Goal: Book appointment/travel/reservation

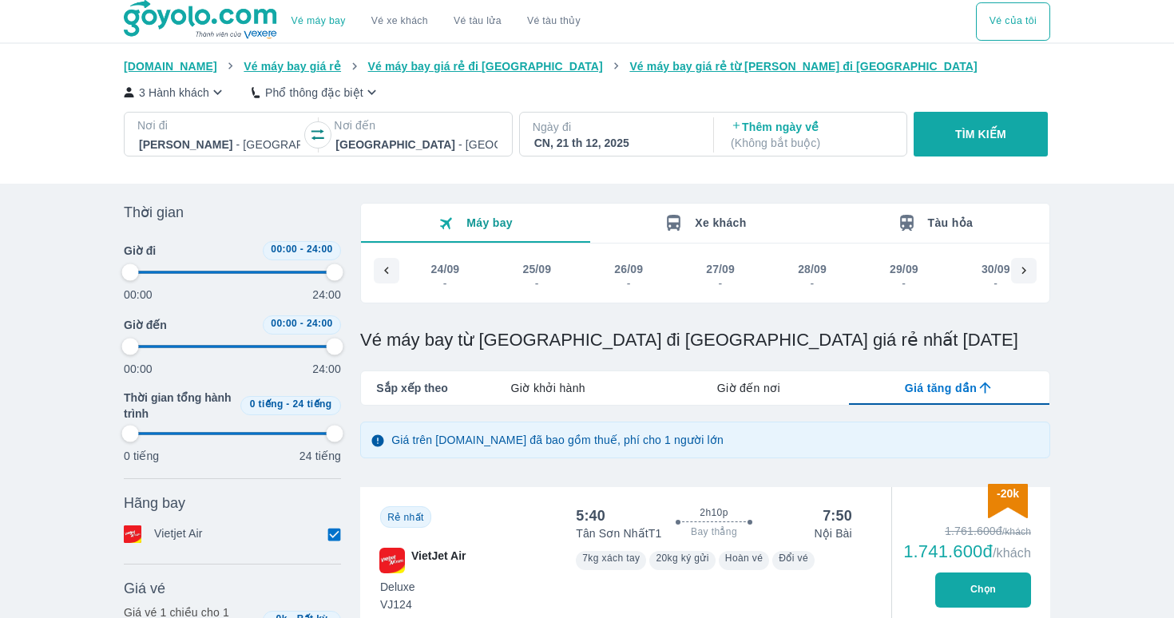
type input "97.9166666666667"
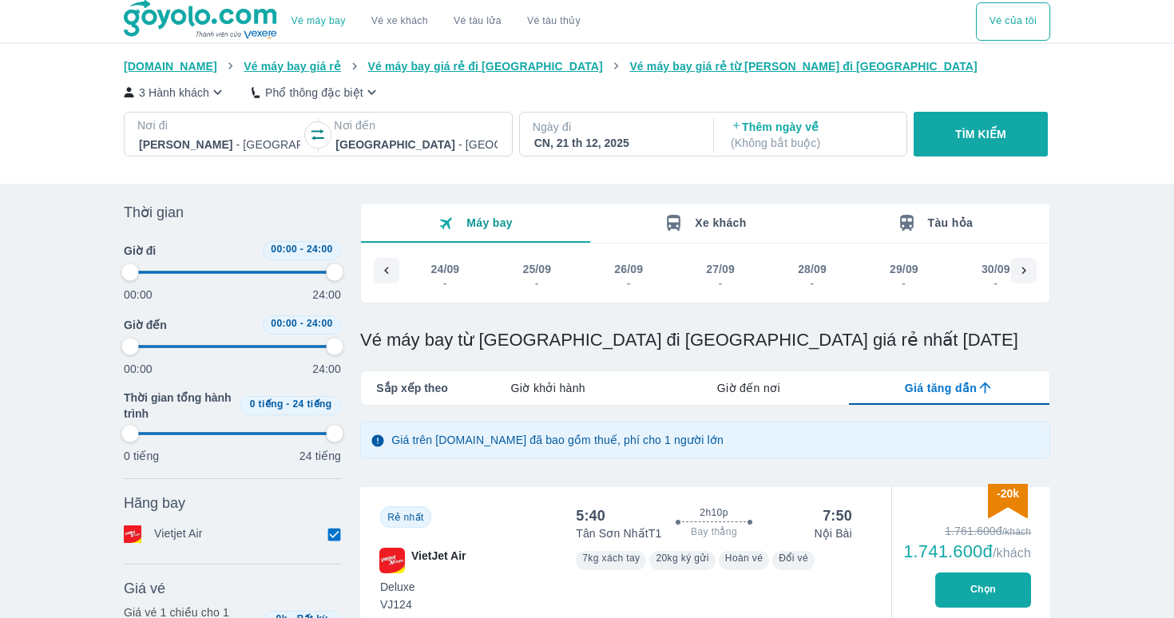
type input "97.9166666666667"
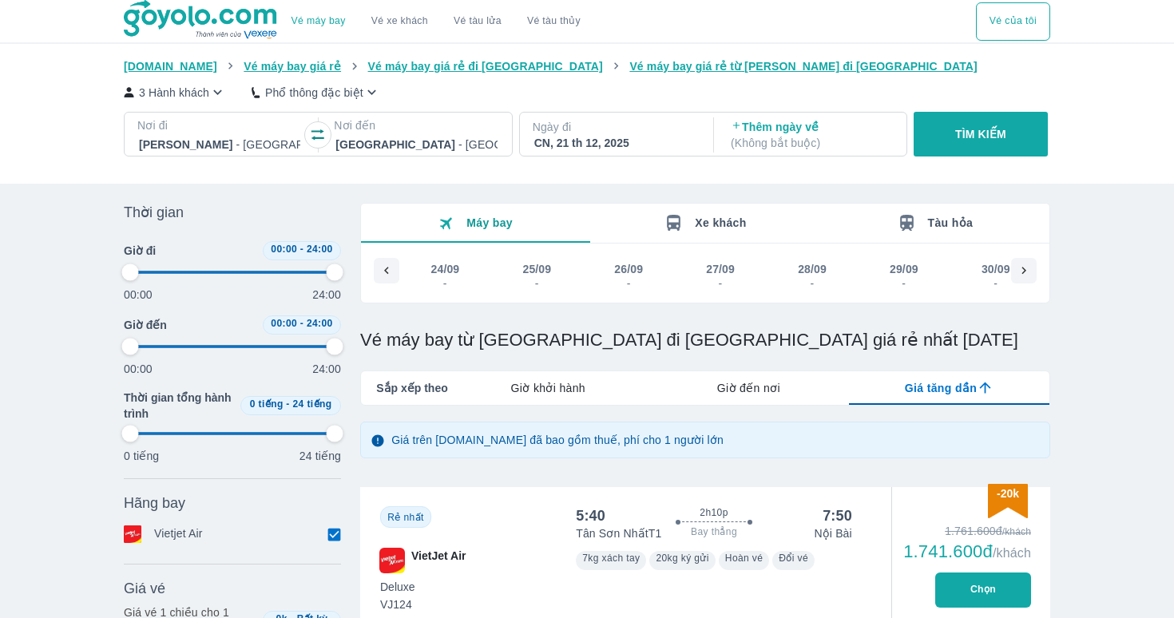
type input "97.9166666666667"
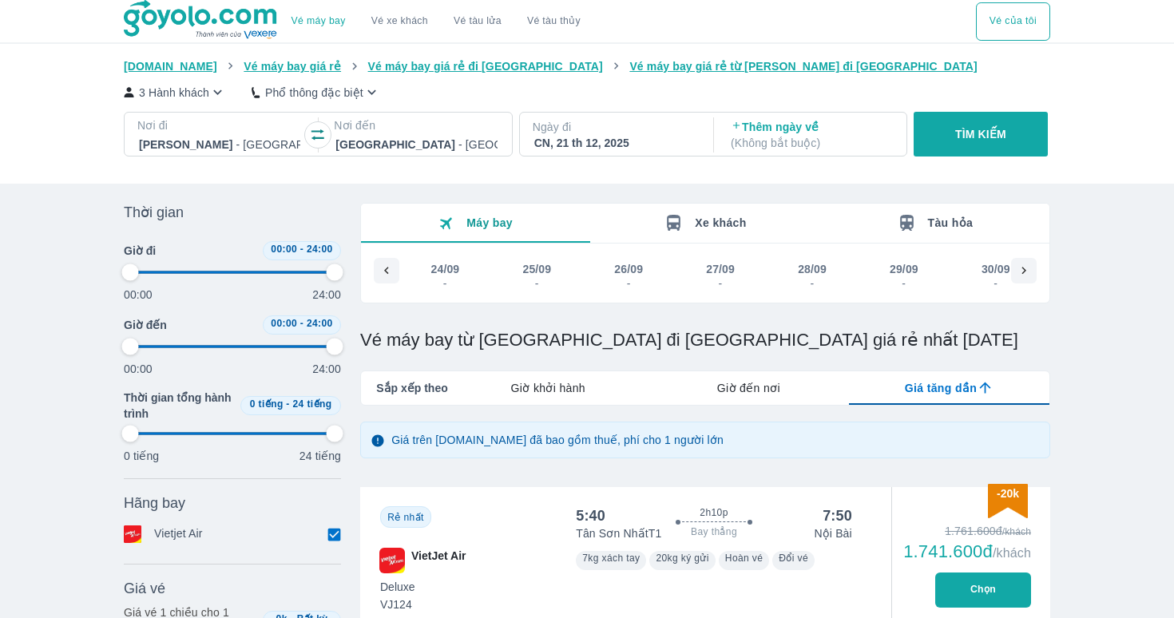
type input "97.9166666666667"
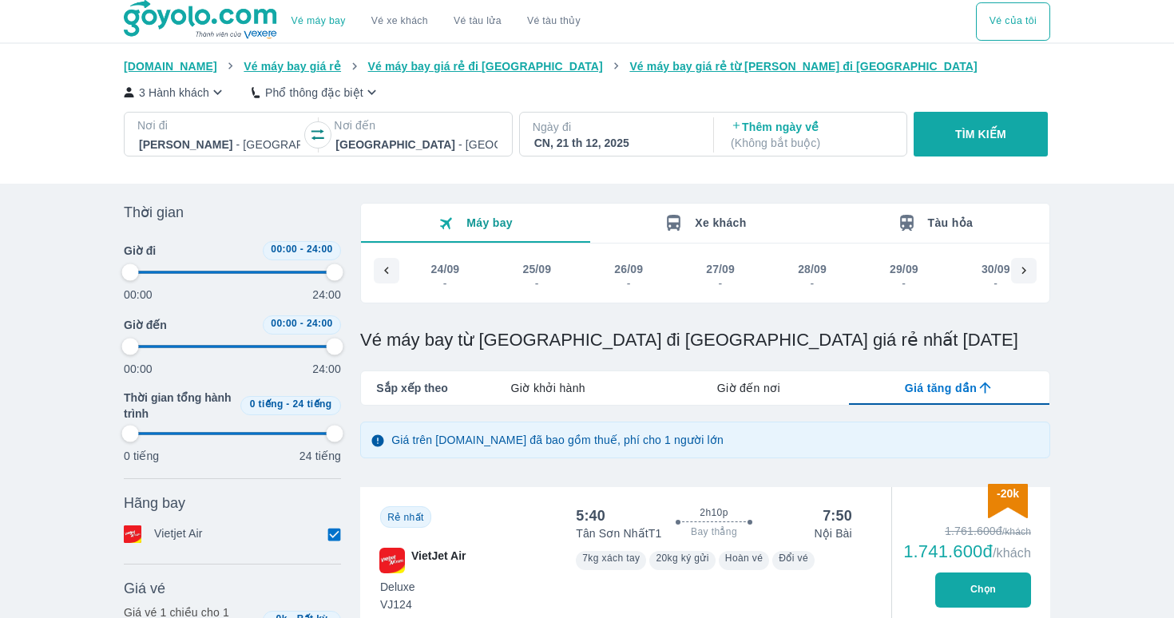
type input "97.9166666666667"
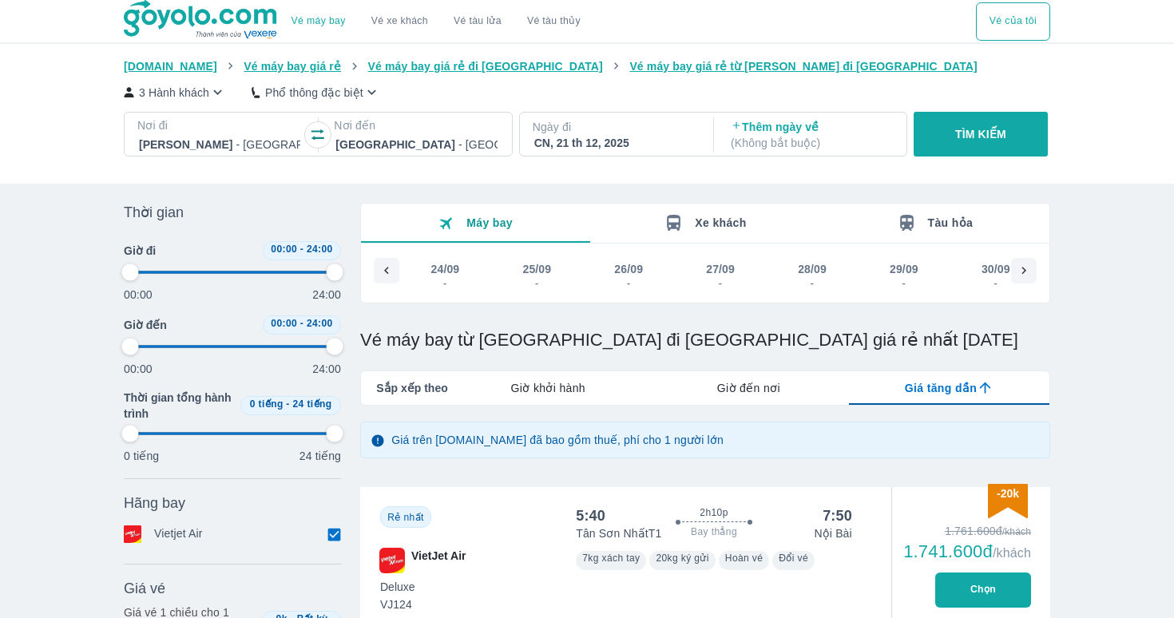
type input "97.9166666666667"
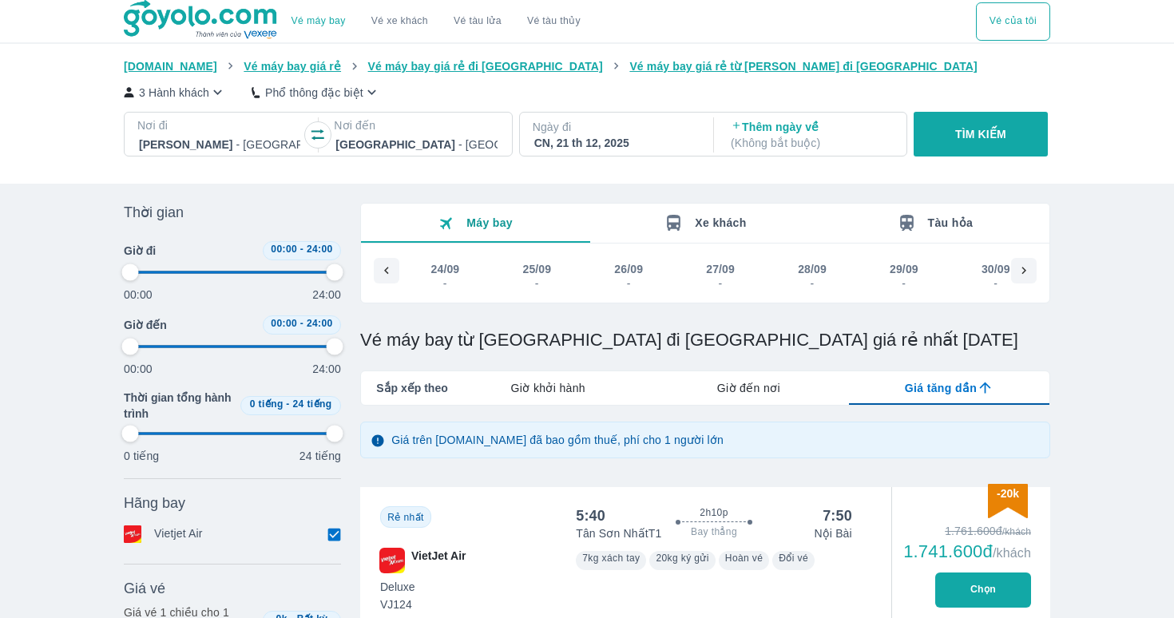
type input "97.9166666666667"
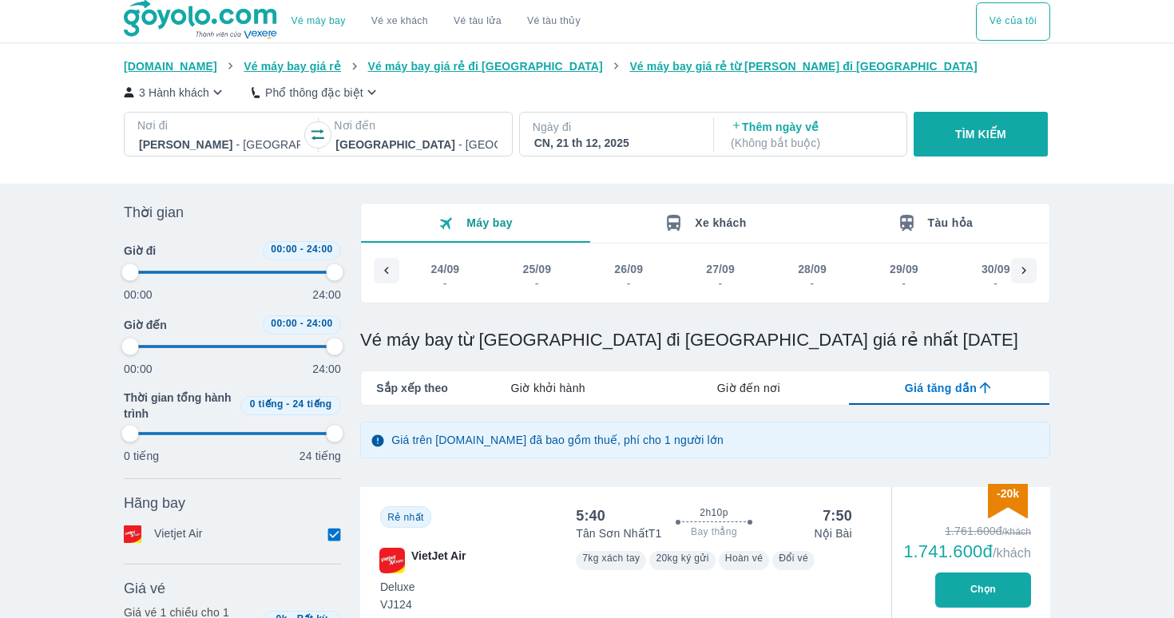
type input "97.9166666666667"
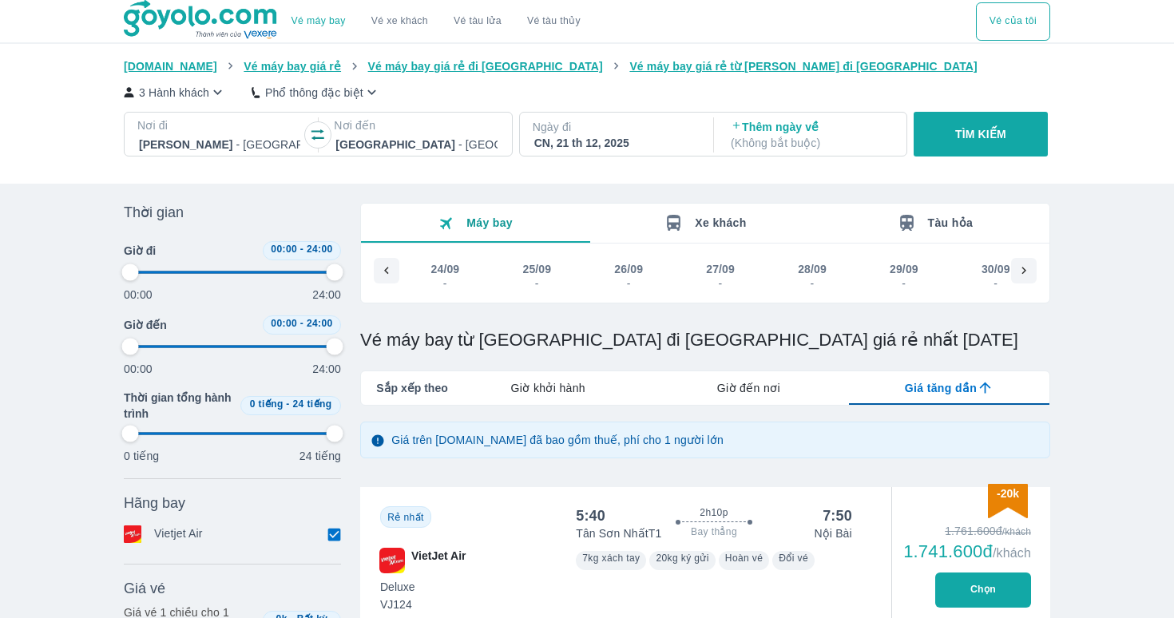
type input "97.9166666666667"
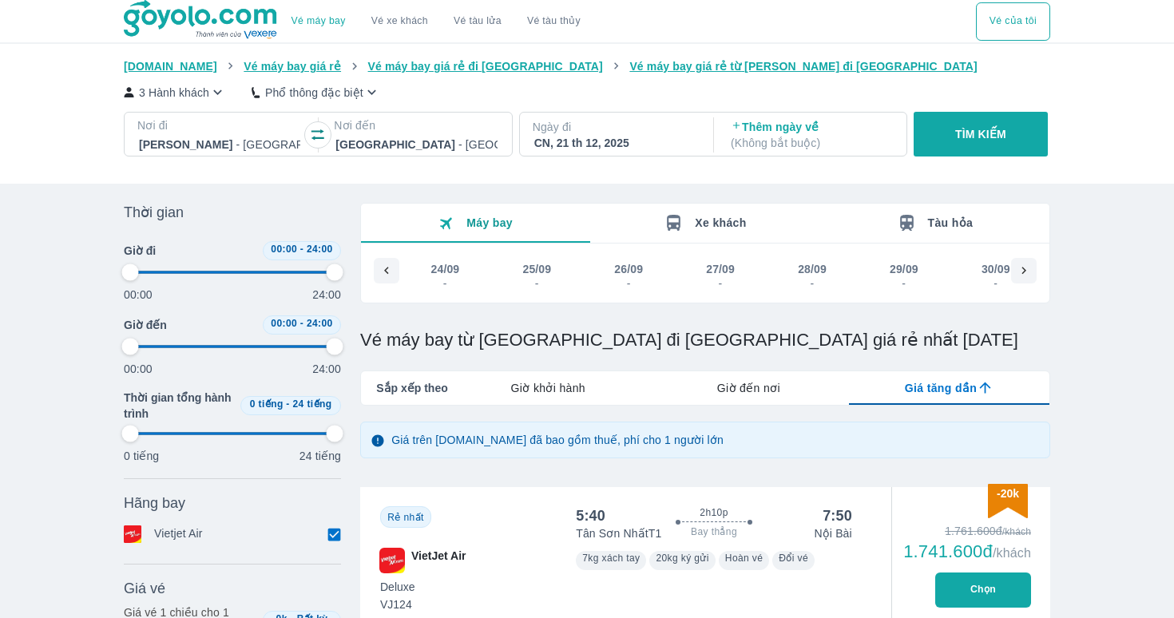
type input "97.9166666666667"
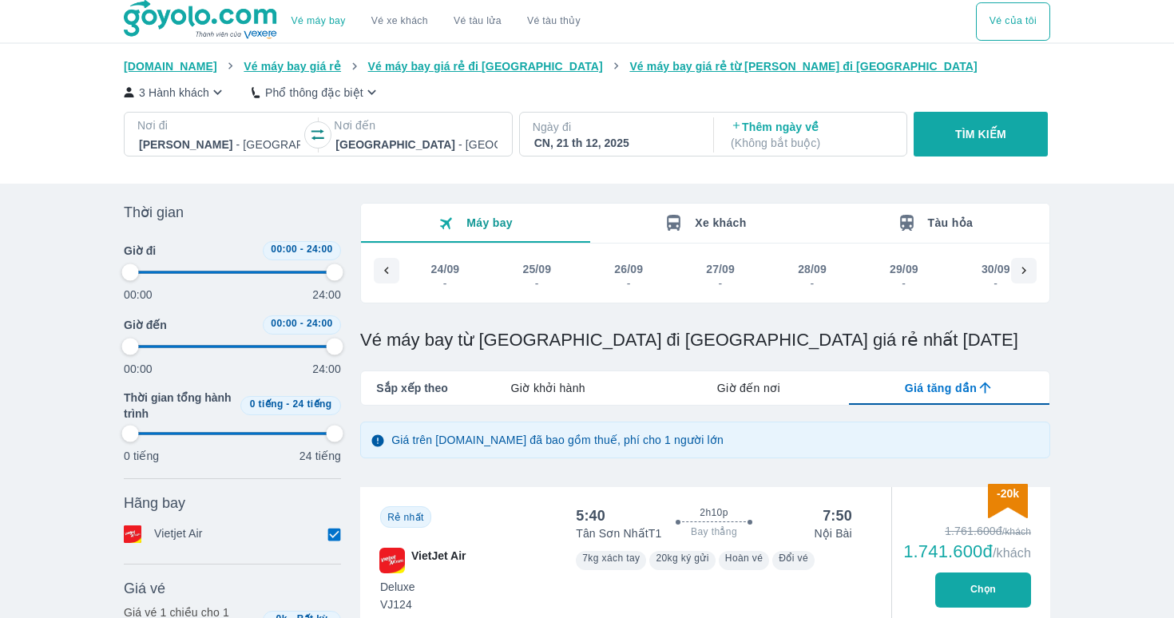
type input "97.9166666666667"
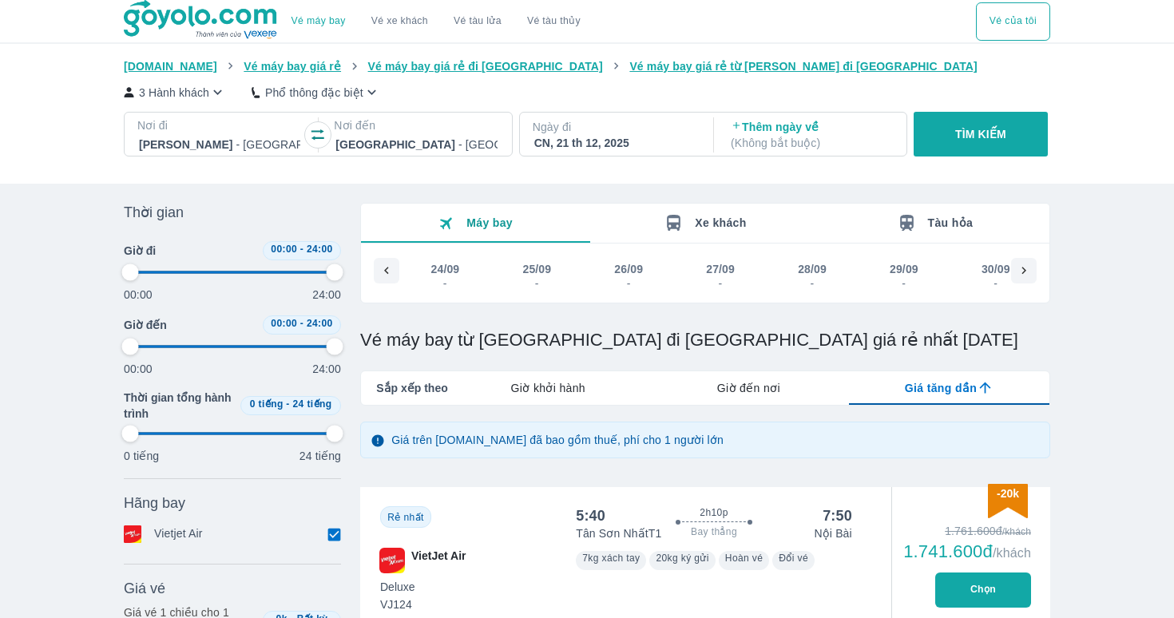
type input "97.9166666666667"
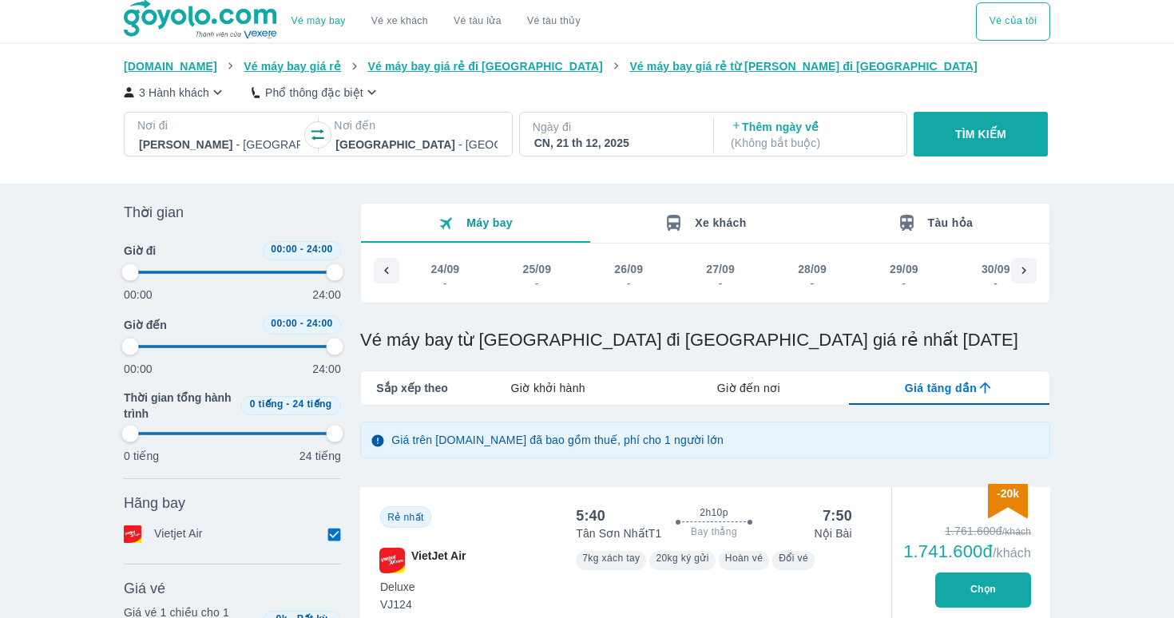
type input "97.9166666666667"
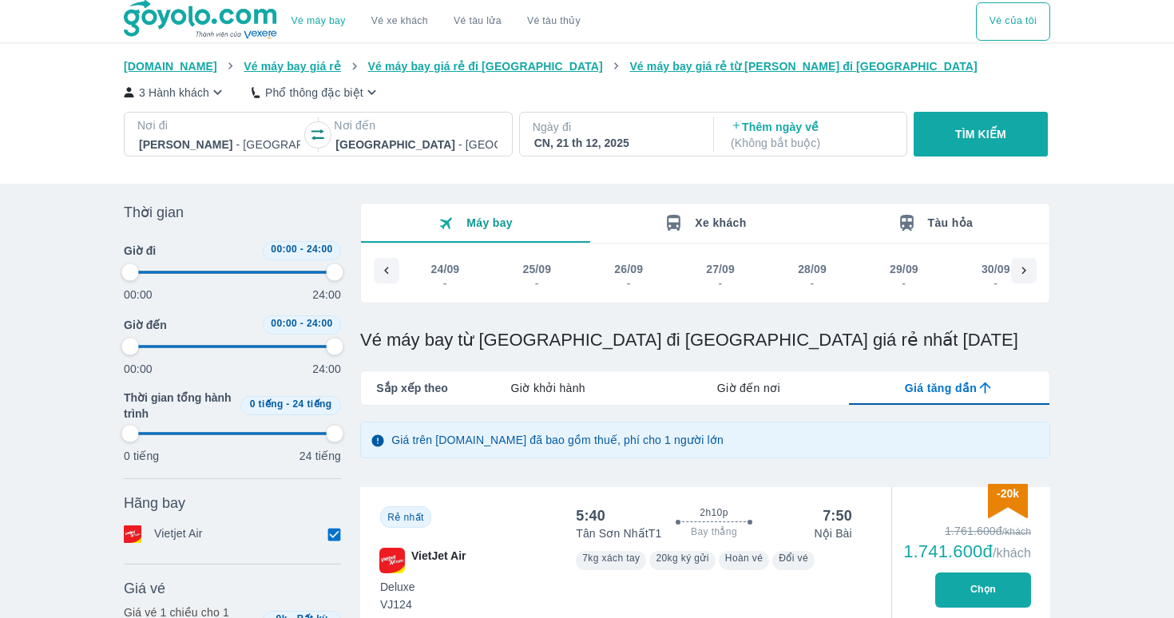
type input "97.9166666666667"
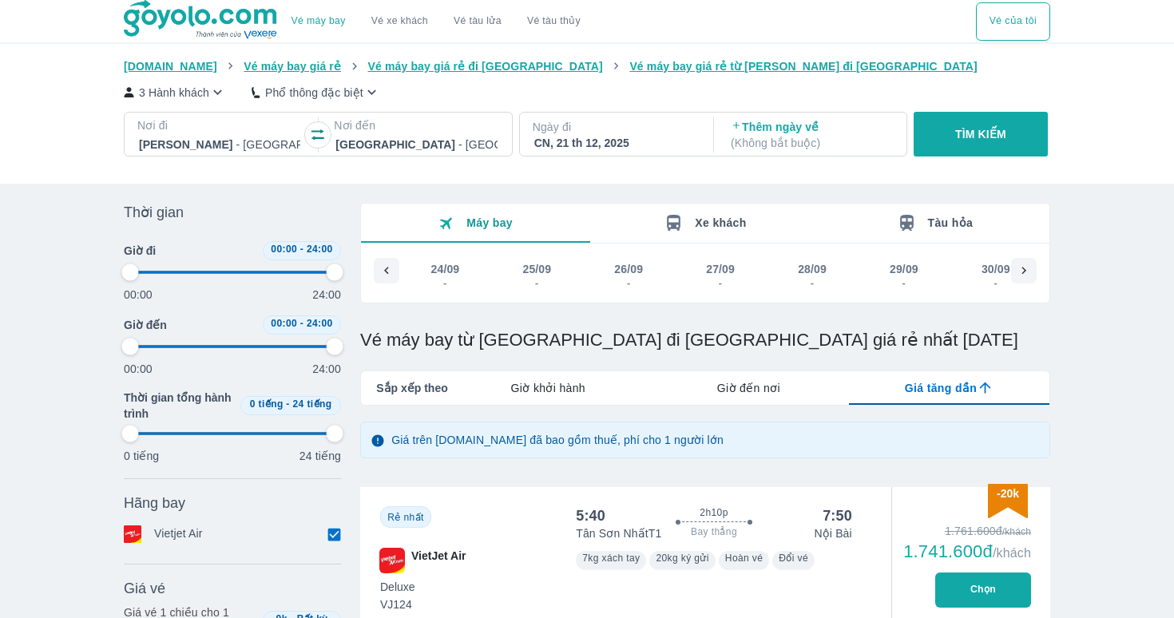
type input "97.9166666666667"
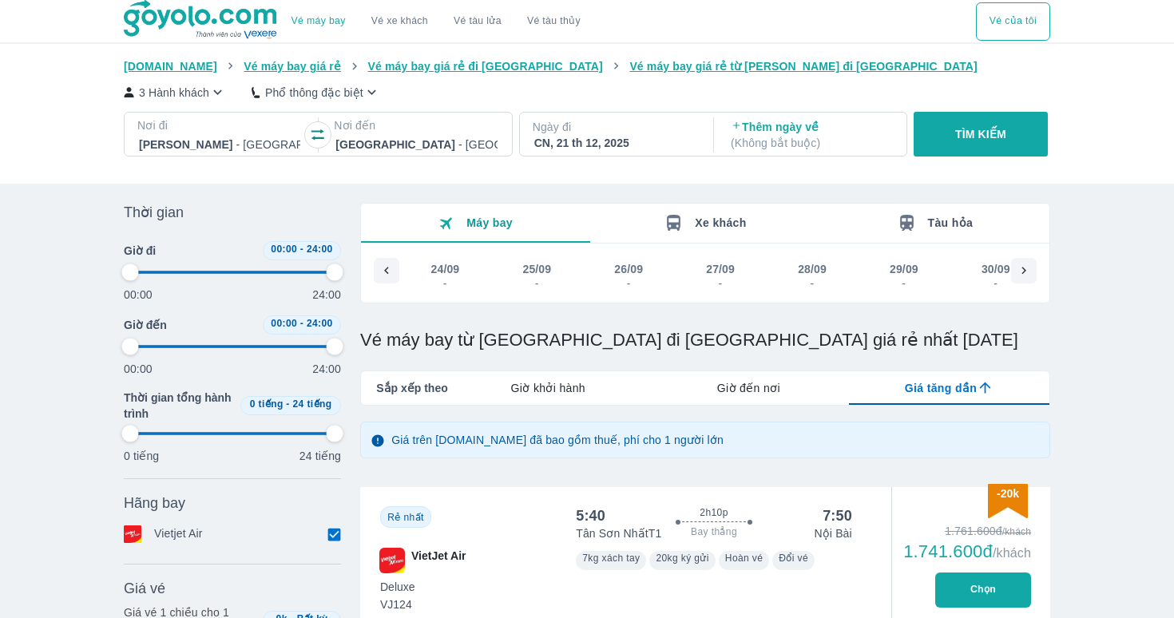
type input "97.9166666666667"
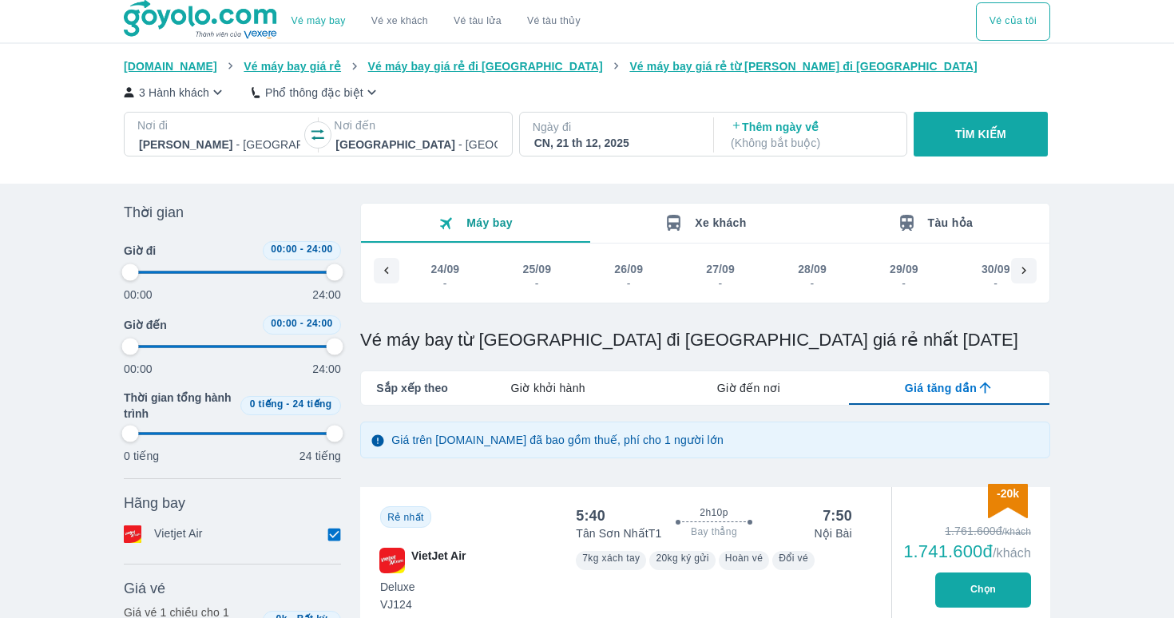
type input "97.9166666666667"
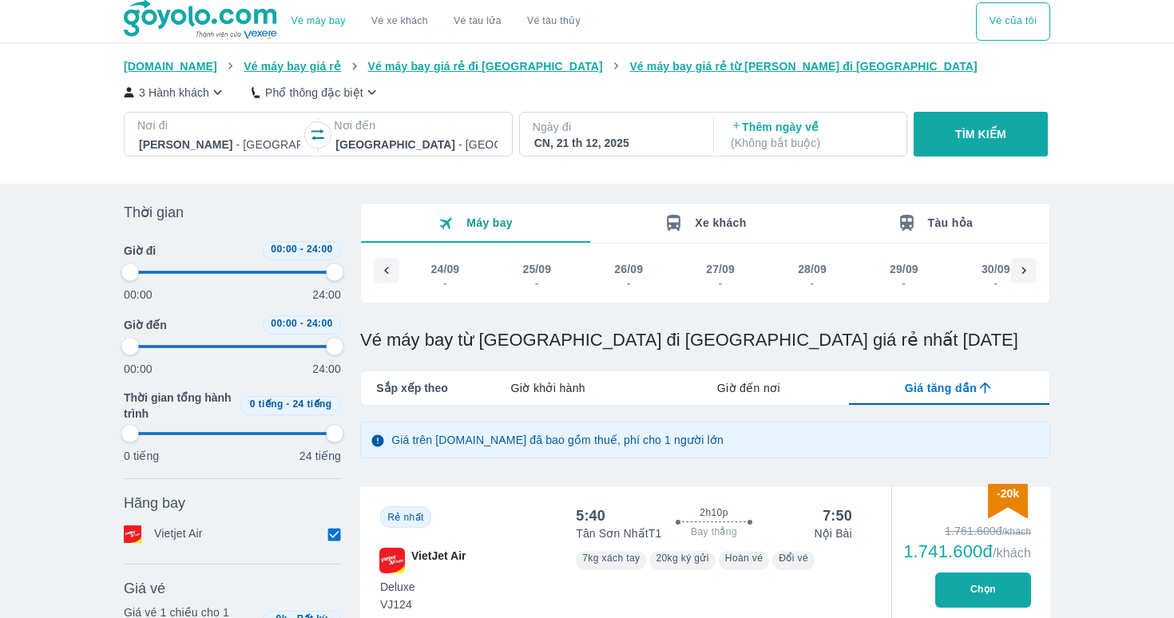
type input "97.9166666666667"
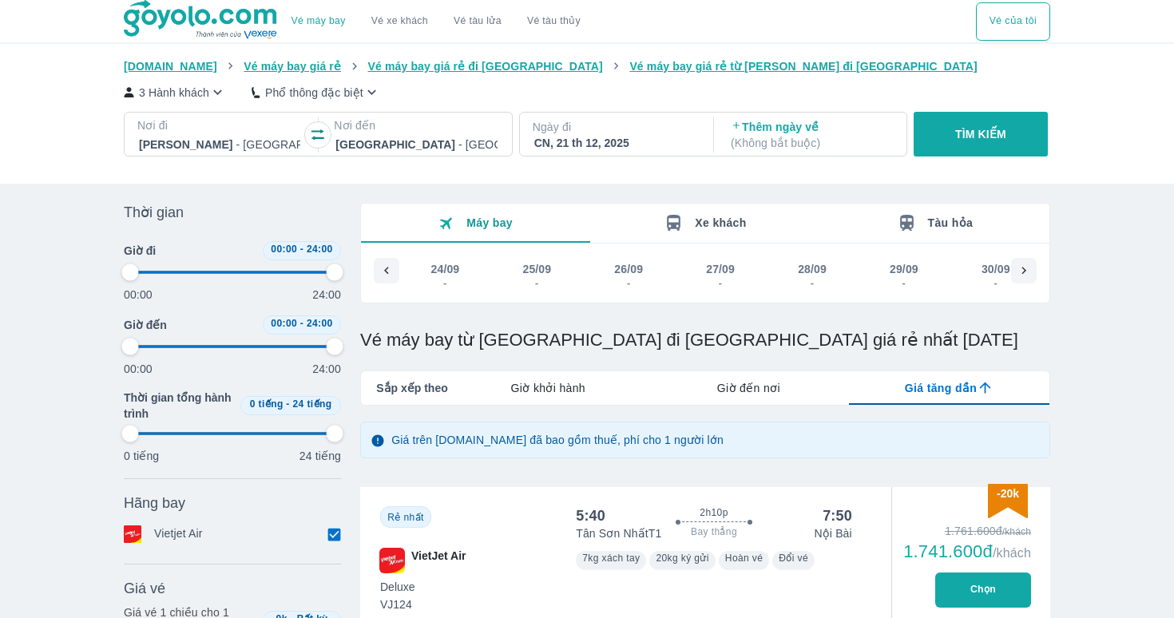
type input "97.9166666666667"
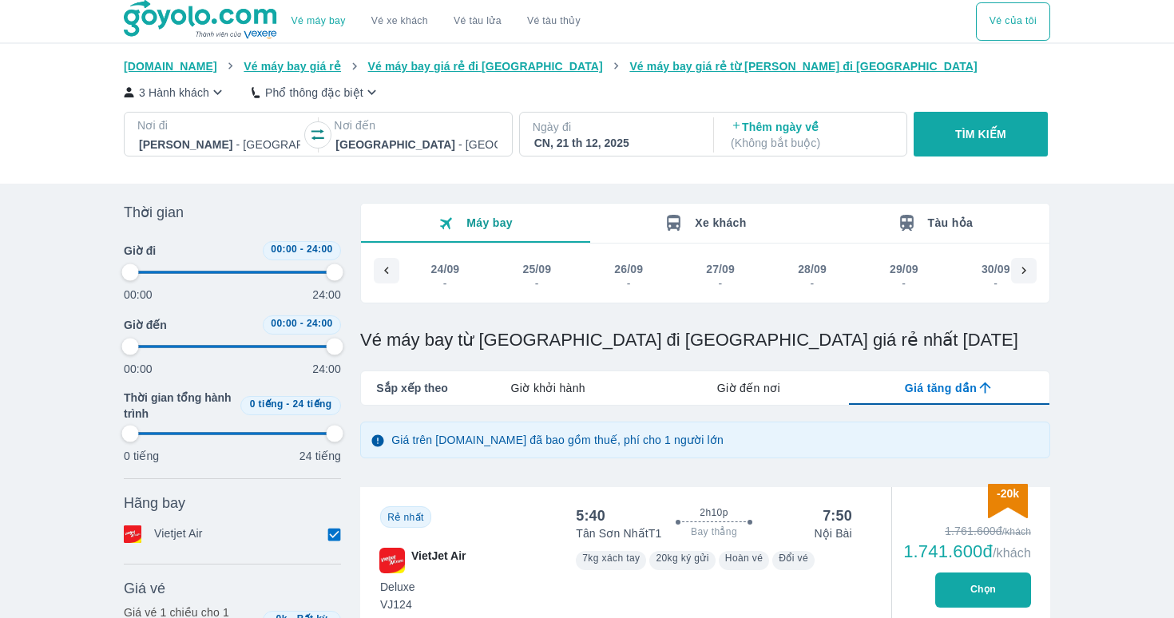
type input "97.9166666666667"
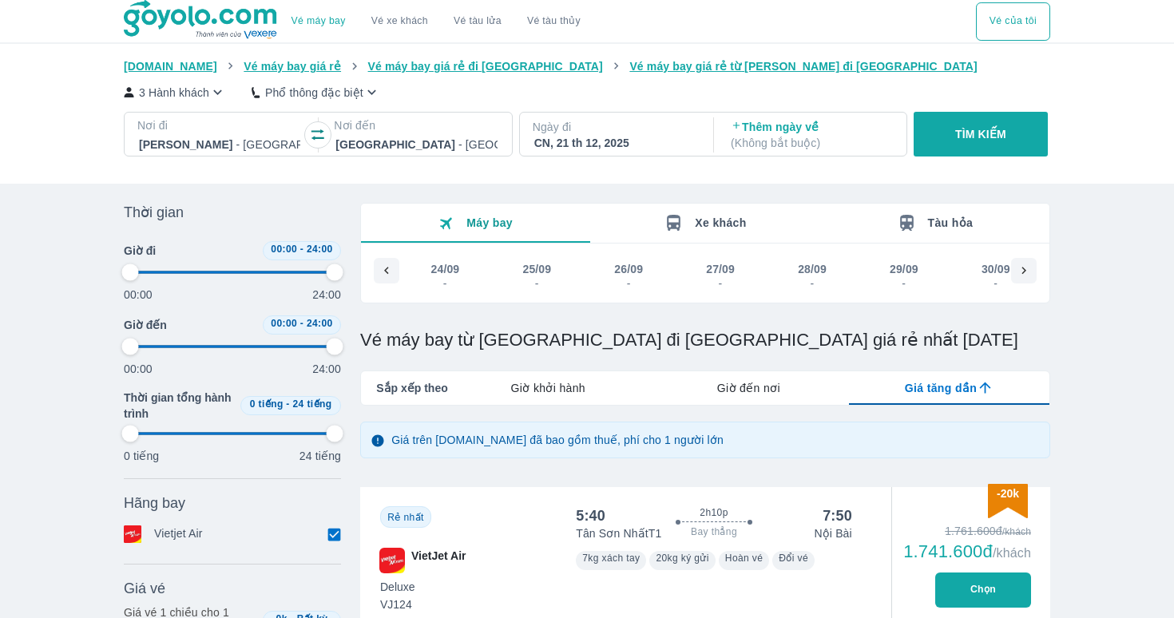
type input "97.9166666666667"
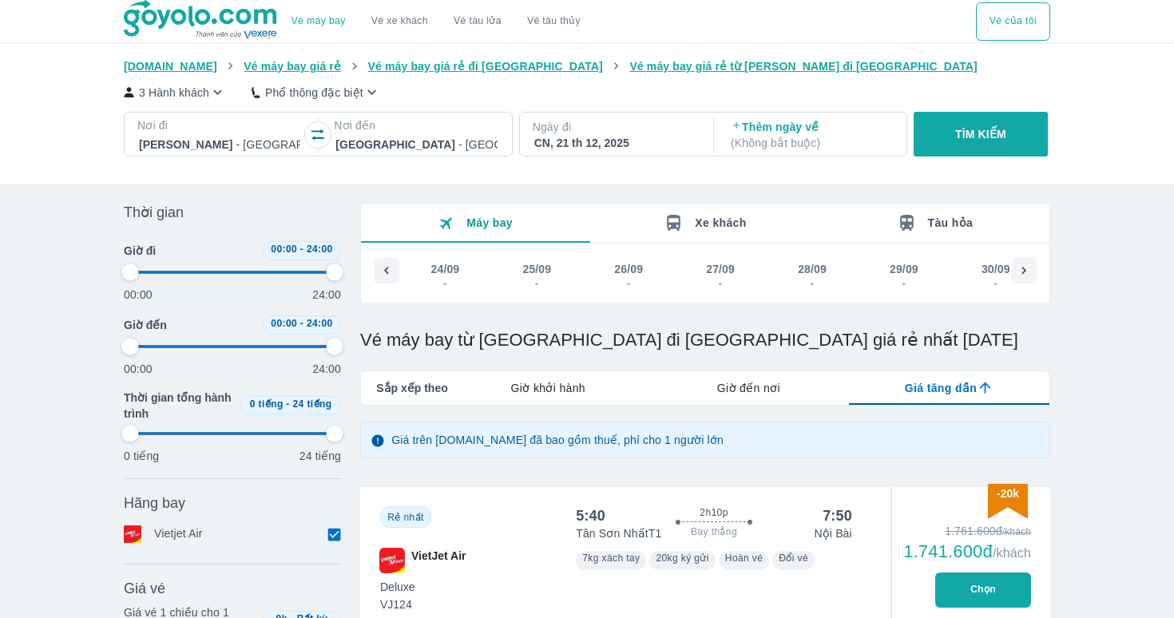
type input "97.9166666666667"
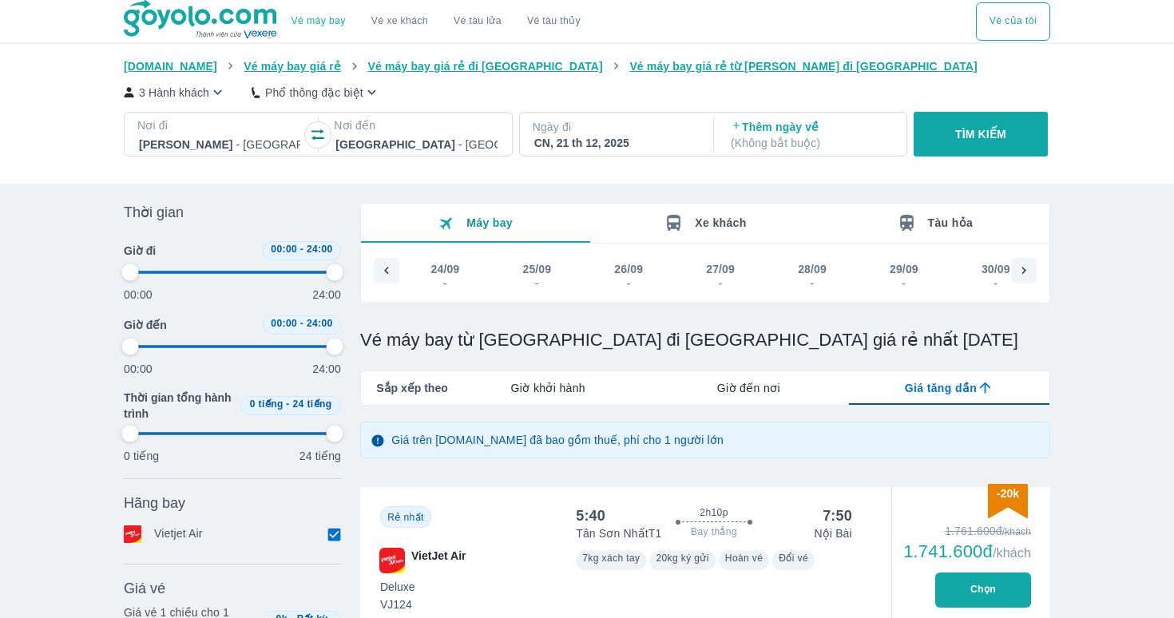
type input "97.9166666666667"
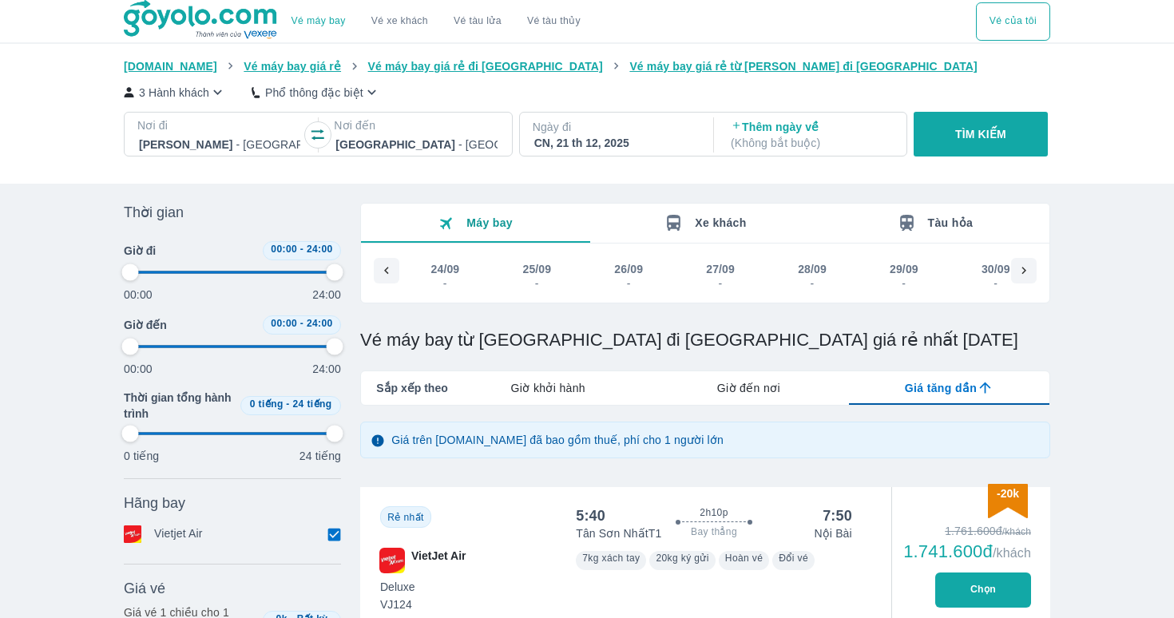
type input "97.9166666666667"
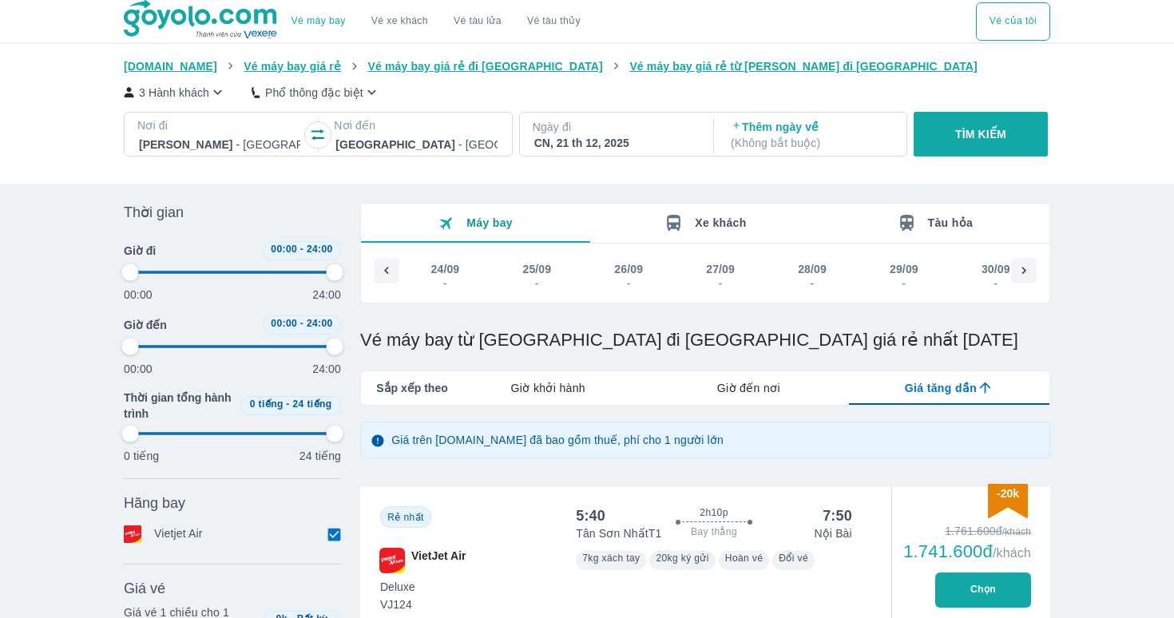
type input "97.9166666666667"
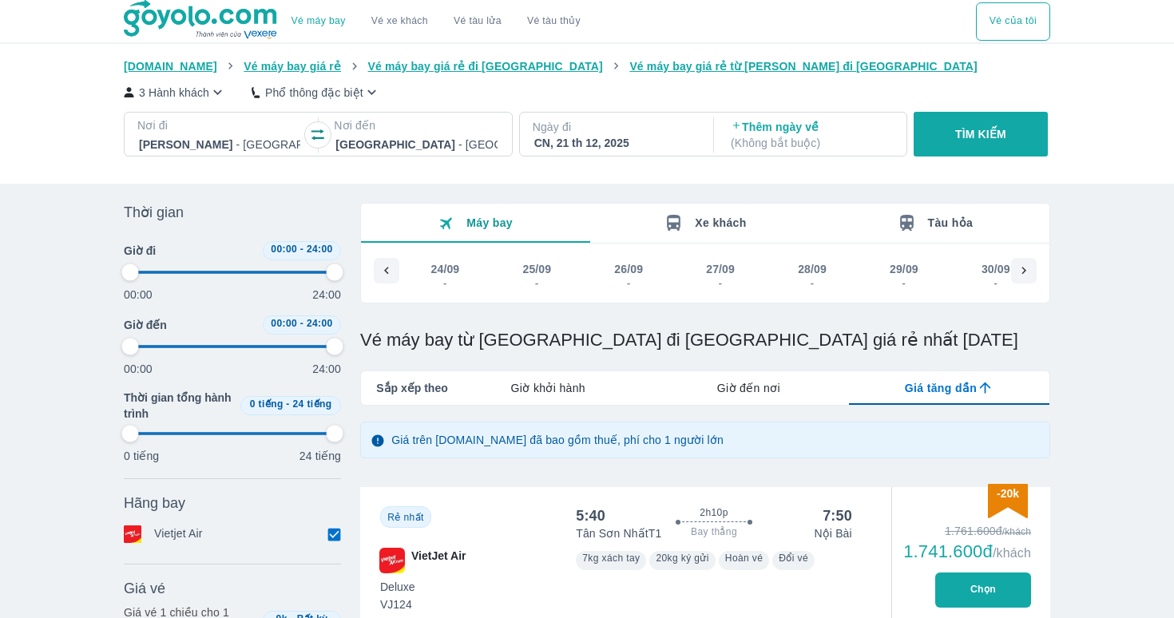
type input "97.9166666666667"
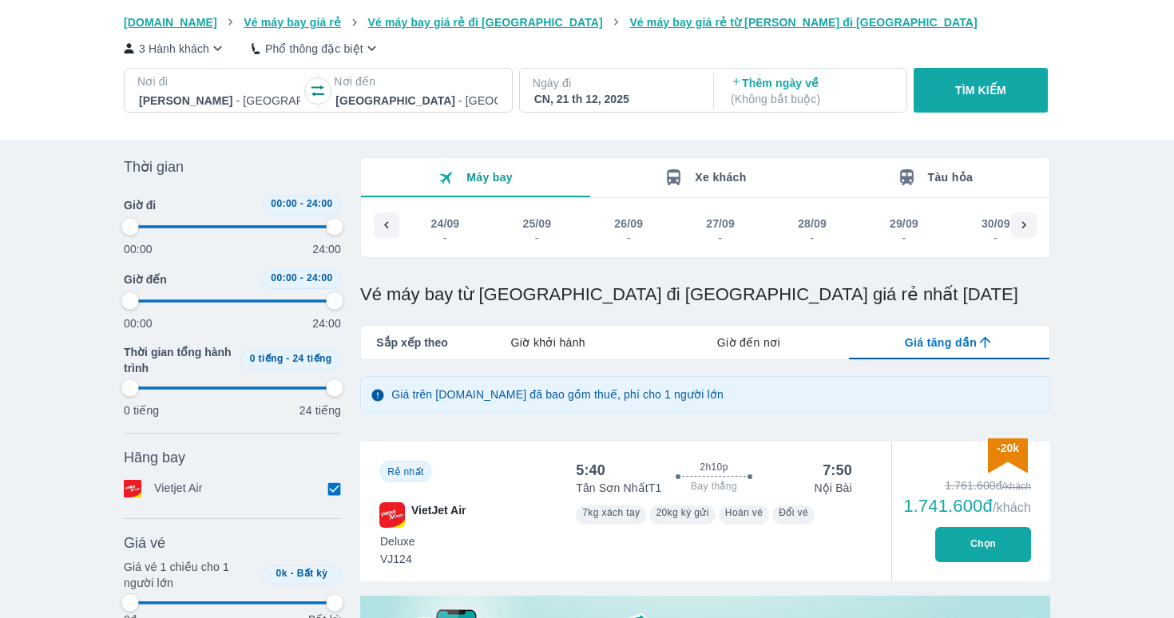
scroll to position [0, 8078]
type input "97.9166666666667"
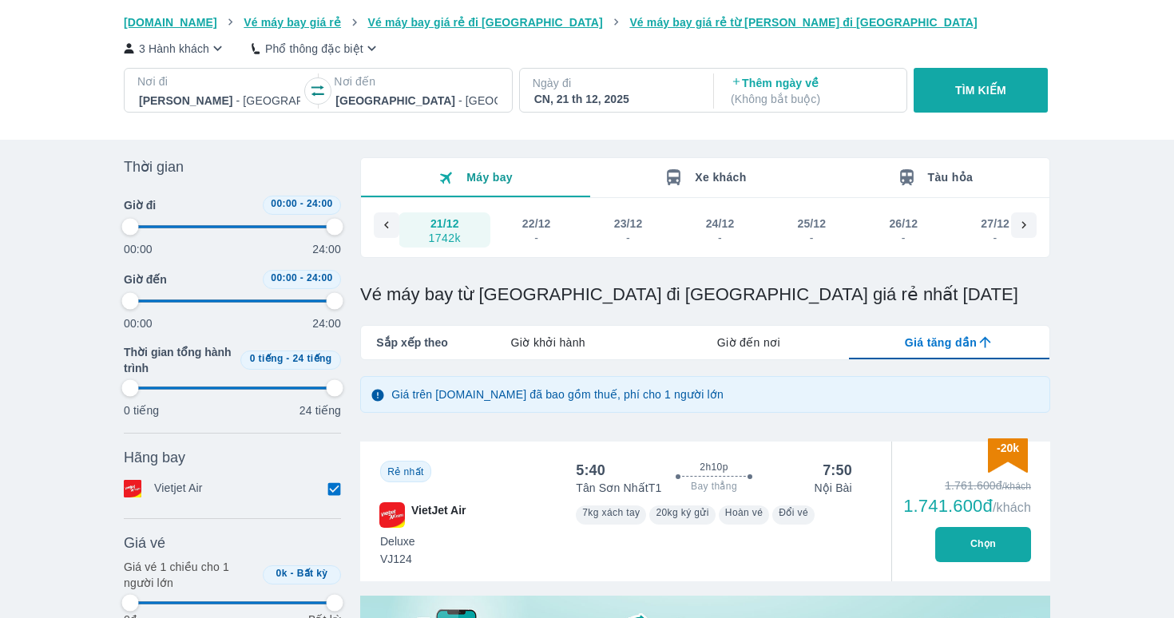
type input "97.9166666666667"
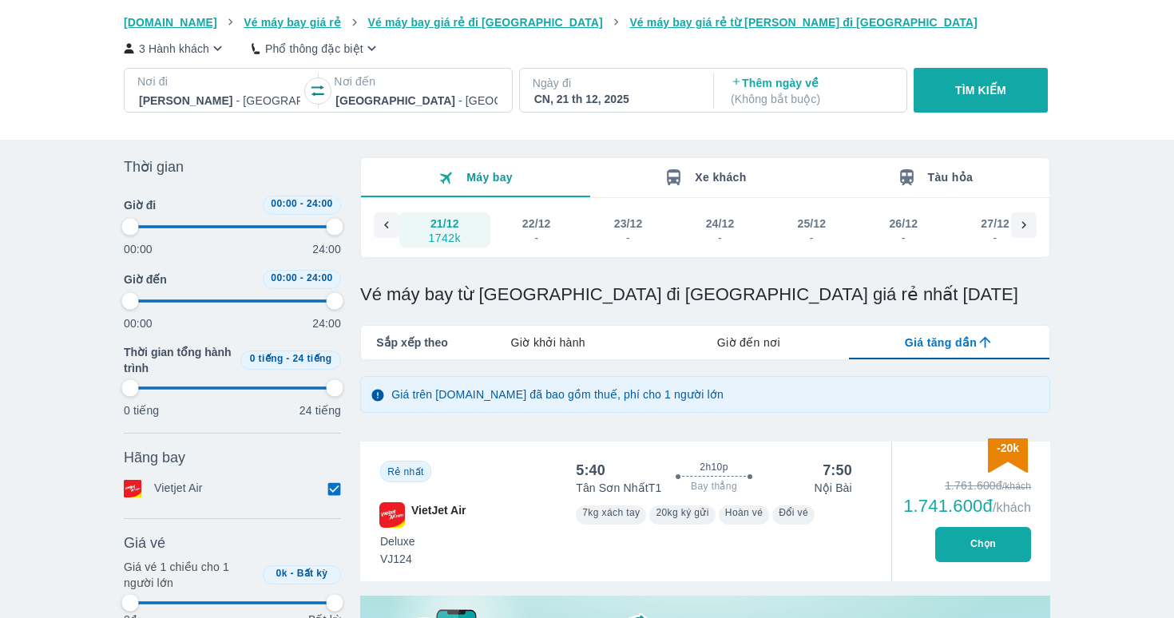
type input "97.9166666666667"
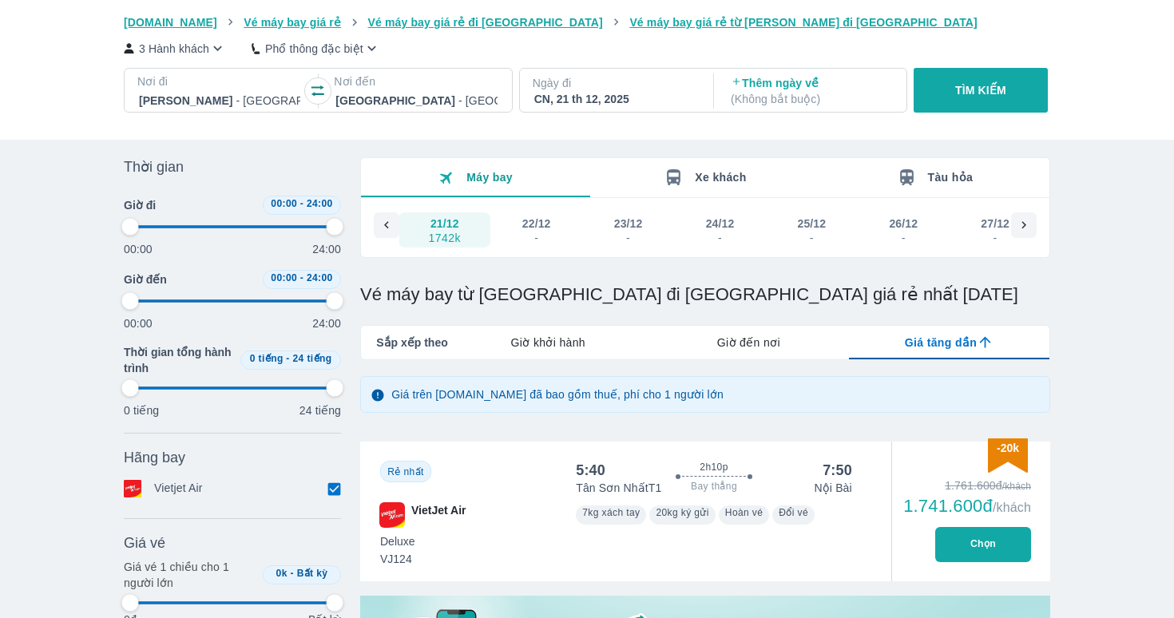
type input "97.9166666666667"
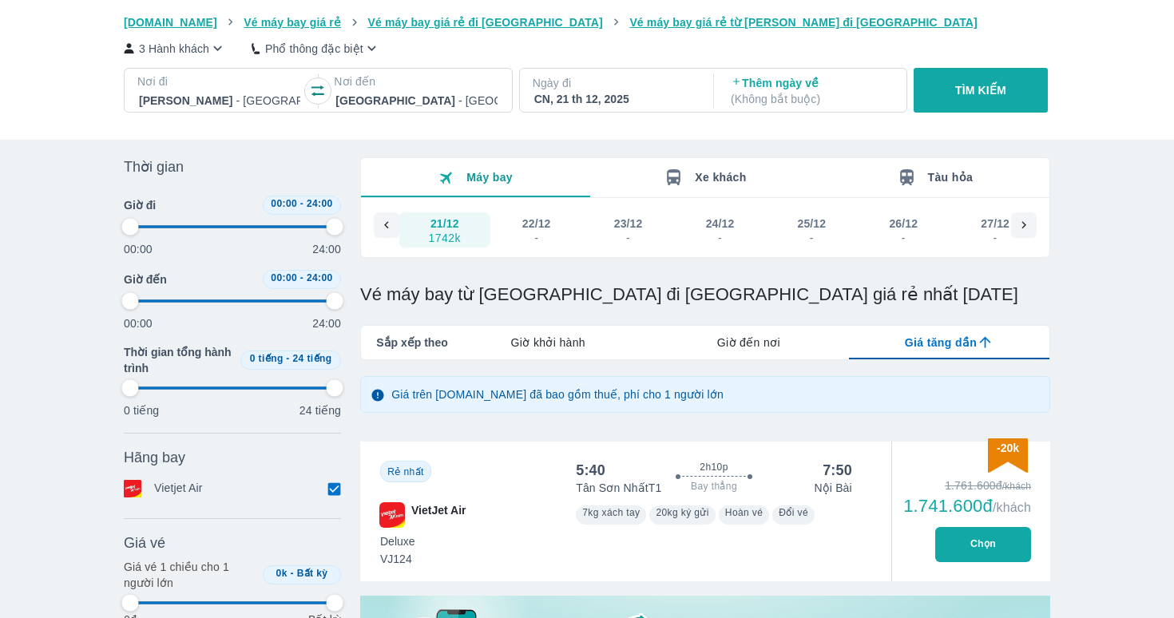
type input "97.9166666666667"
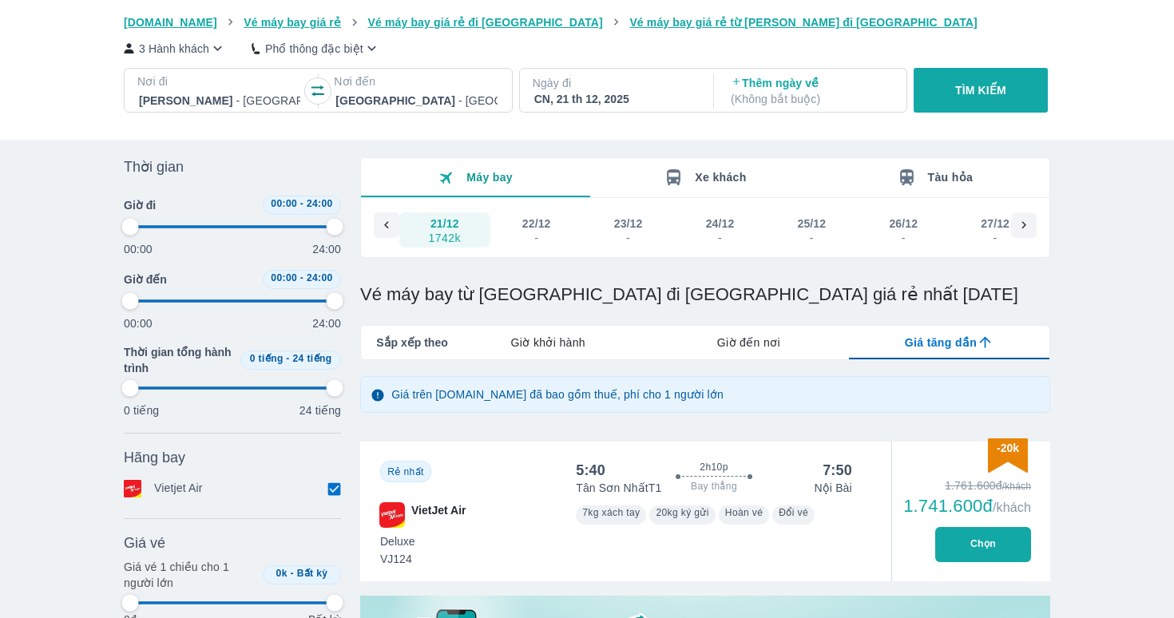
type input "97.9166666666667"
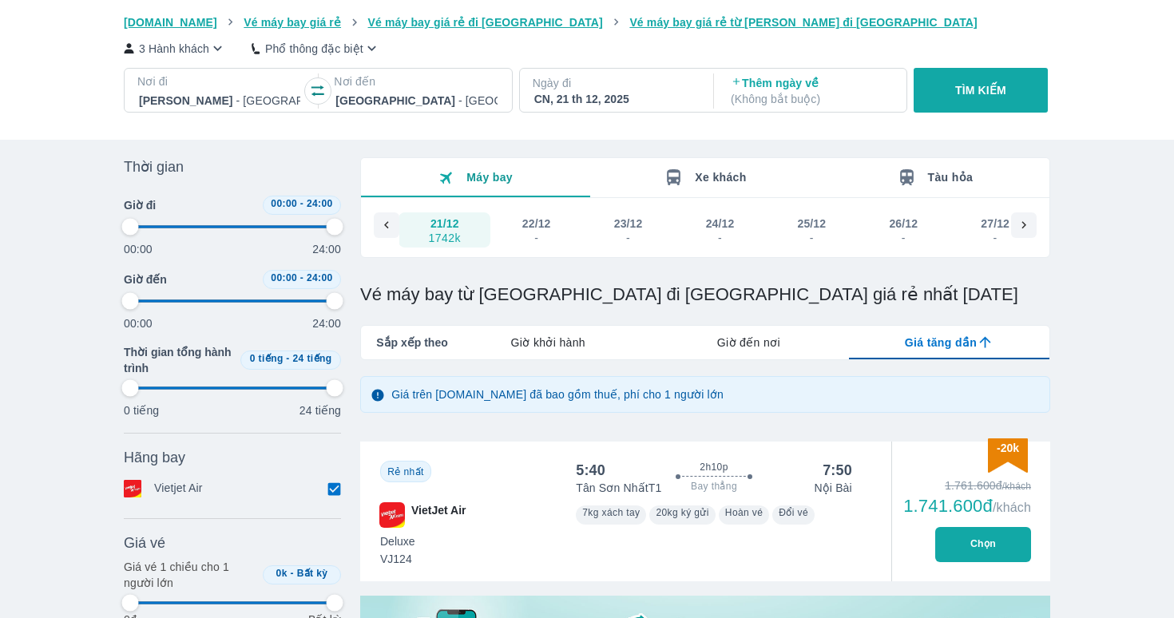
type input "97.9166666666667"
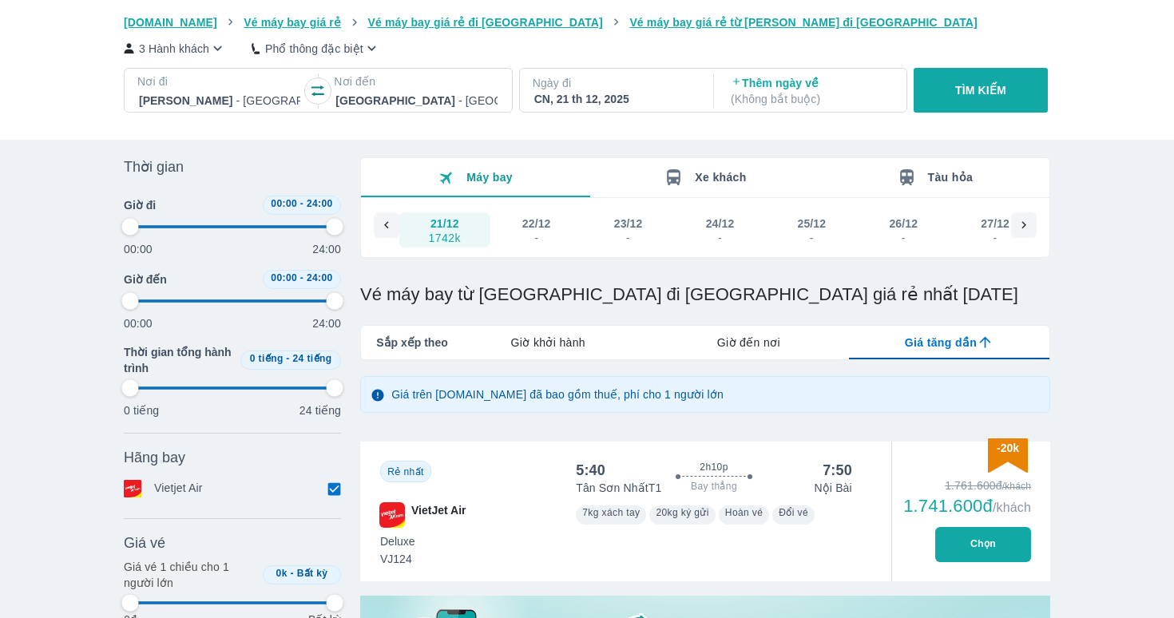
type input "97.9166666666667"
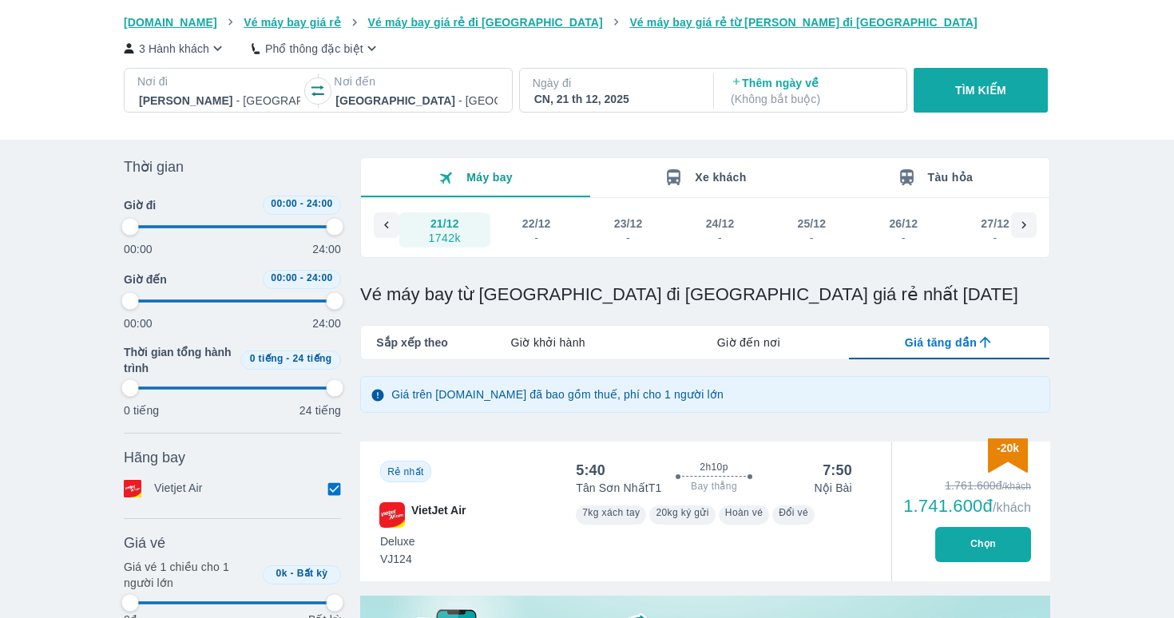
type input "97.9166666666667"
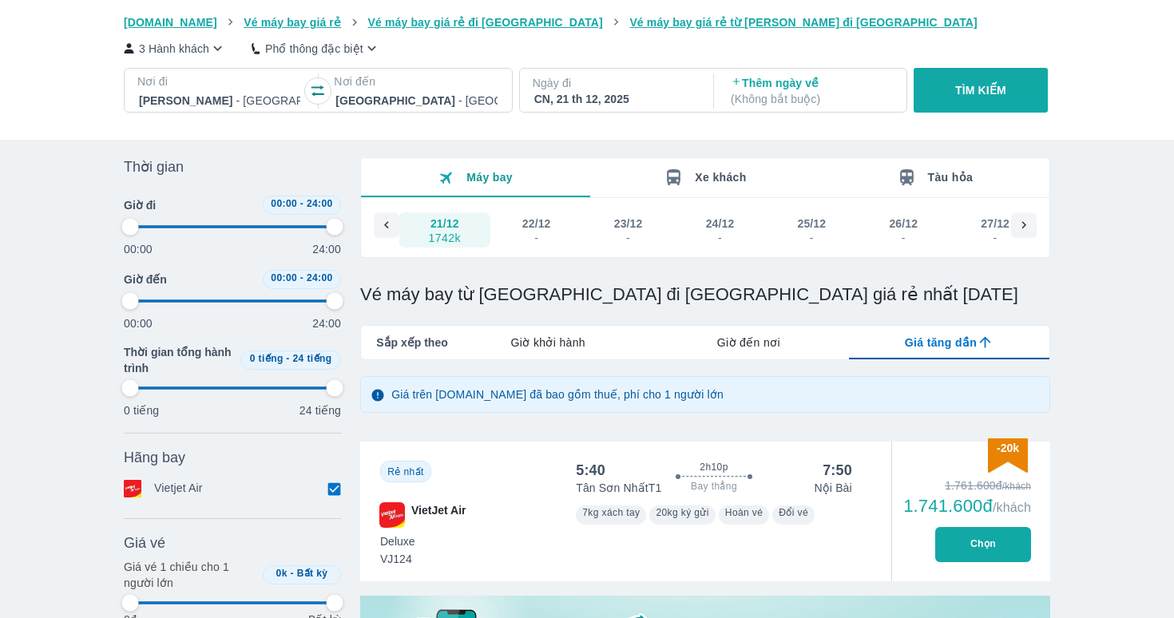
type input "97.9166666666667"
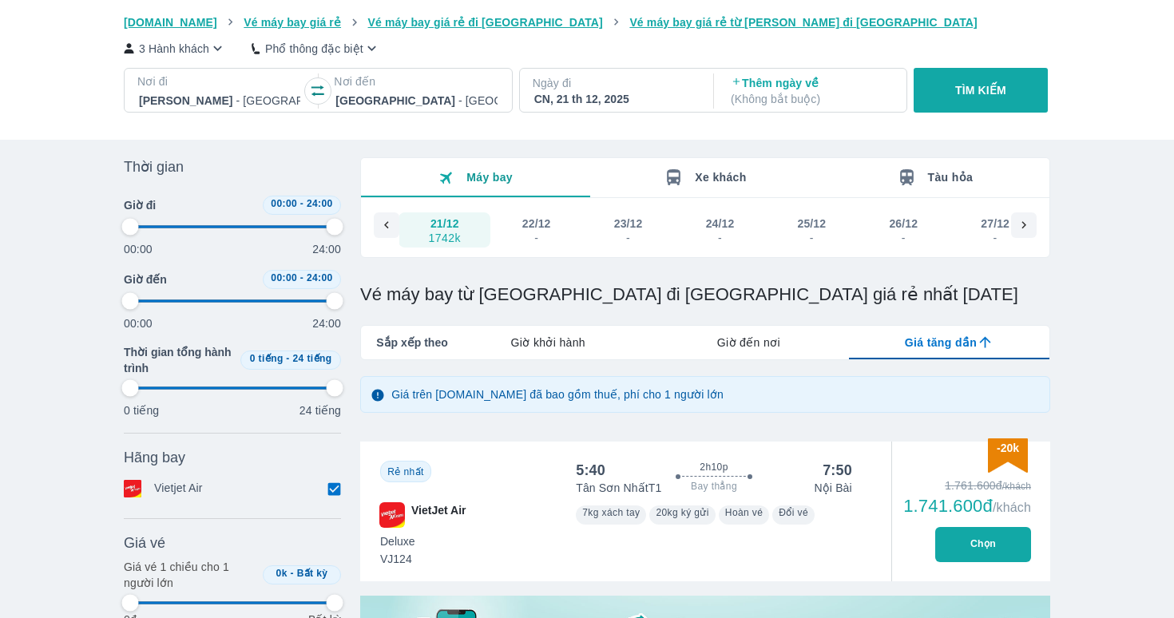
type input "97.9166666666667"
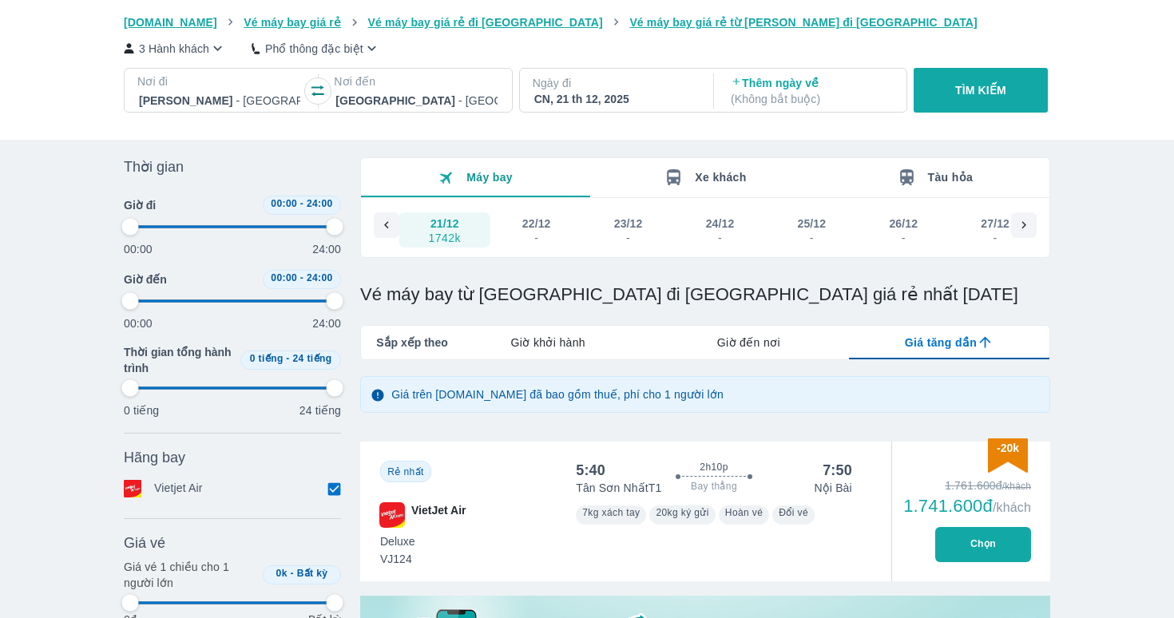
type input "97.9166666666667"
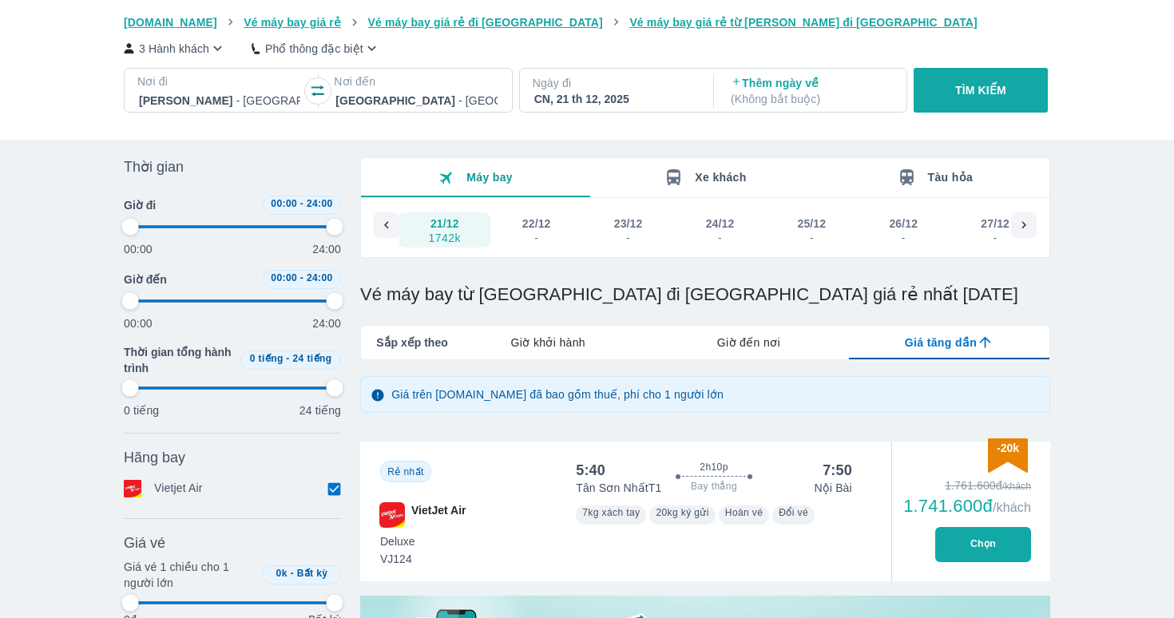
type input "97.9166666666667"
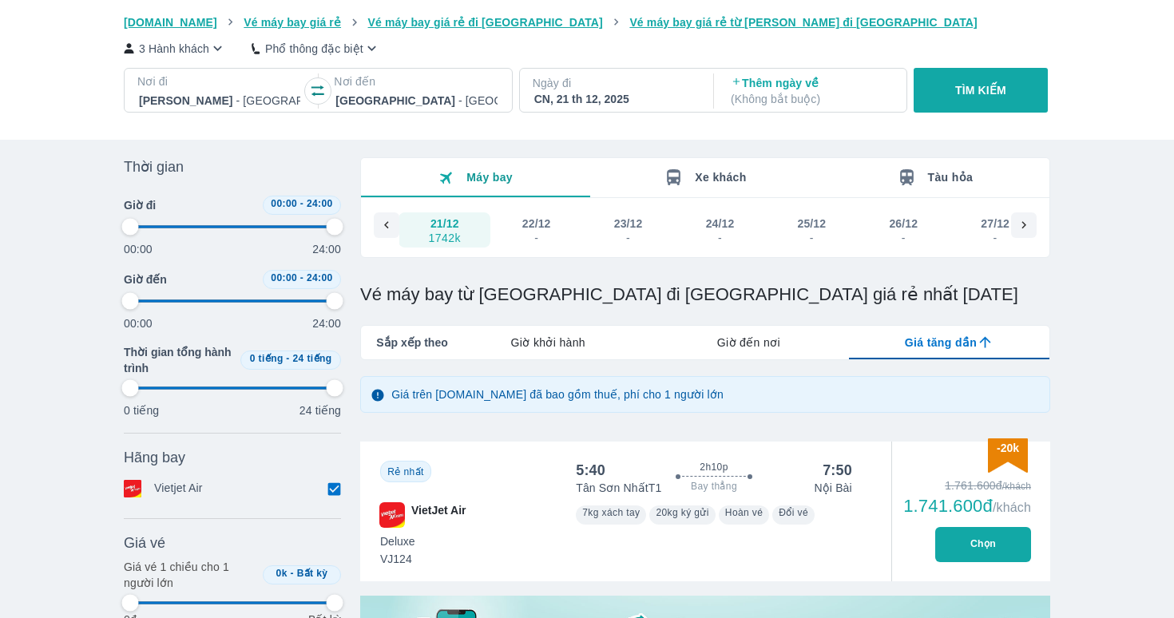
type input "97.9166666666667"
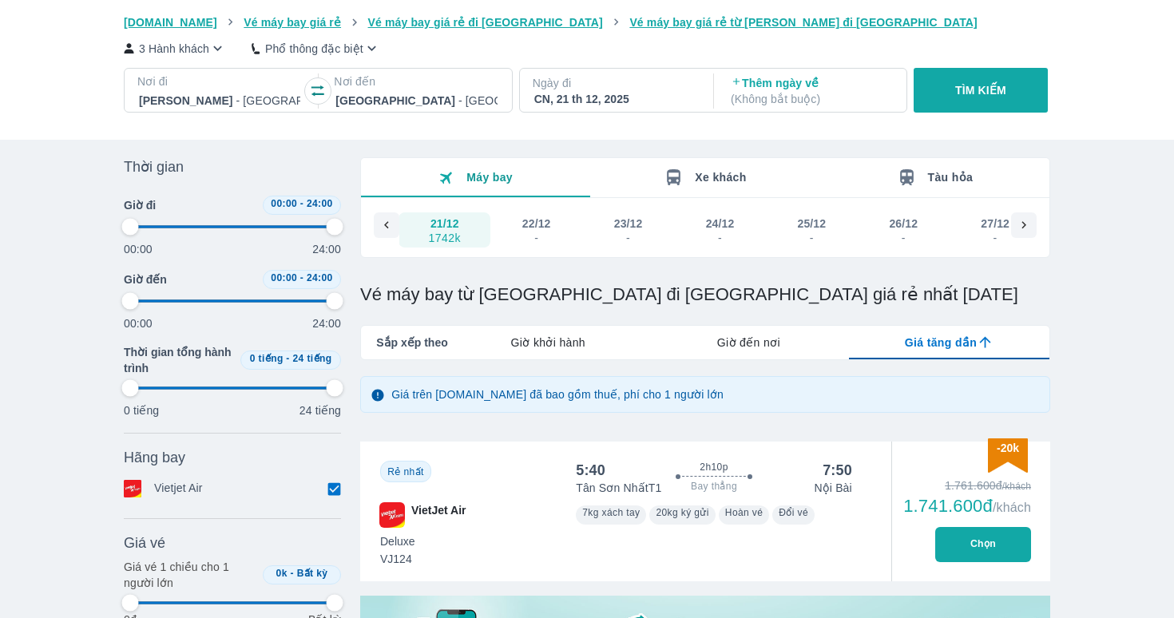
type input "97.9166666666667"
